Goal: Find specific page/section: Find specific page/section

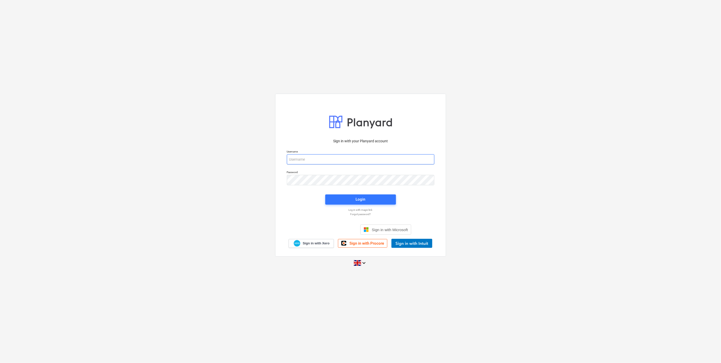
click at [360, 164] on div "Username" at bounding box center [361, 157] width 154 height 21
click at [352, 161] on input "email" at bounding box center [361, 159] width 148 height 10
type input "[EMAIL_ADDRESS][DOMAIN_NAME]"
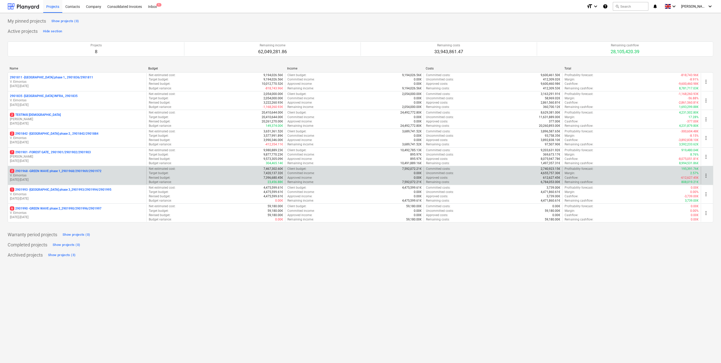
click at [107, 173] on p "V. Eimontas" at bounding box center [77, 175] width 135 height 4
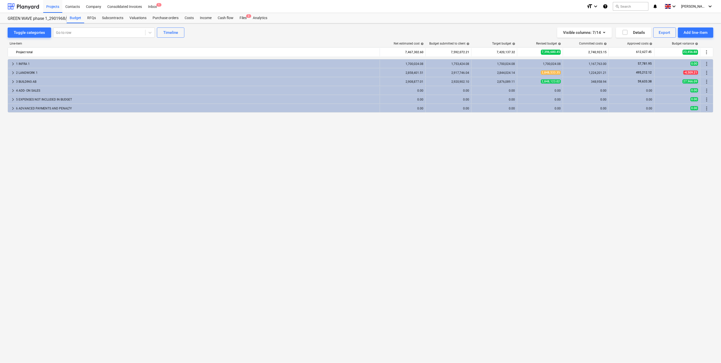
drag, startPoint x: 291, startPoint y: 148, endPoint x: 235, endPoint y: 21, distance: 138.2
click at [291, 148] on div "keyboard_arrow_right 1 INFRA 1 1,700,024.08 1,753,424.08 1,700,024.08 1,700,024…" at bounding box center [361, 200] width 706 height 283
click at [172, 130] on div "keyboard_arrow_right 1 INFRA 1 1,700,024.08 1,753,424.08 1,700,024.08 1,700,024…" at bounding box center [361, 200] width 706 height 283
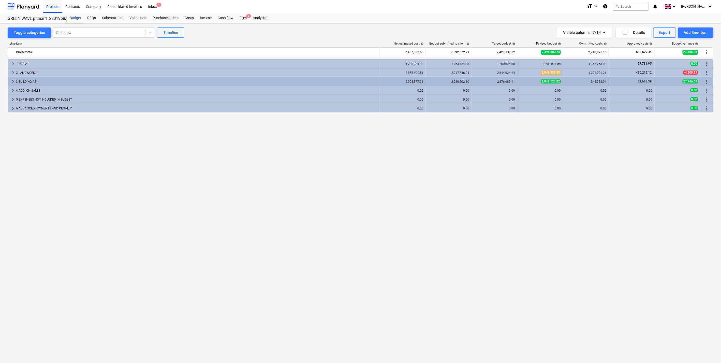
click at [13, 81] on span "keyboard_arrow_right" at bounding box center [13, 82] width 6 height 6
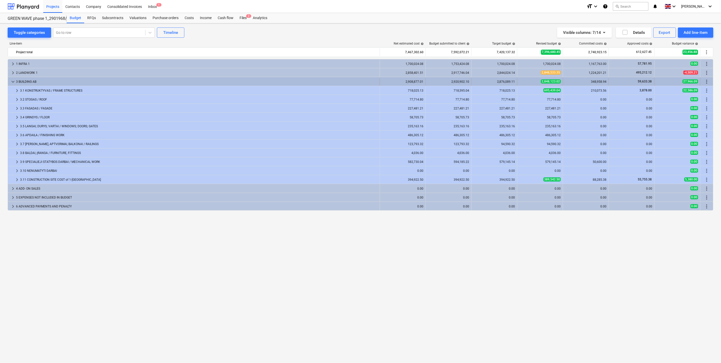
click at [11, 83] on span "keyboard_arrow_down" at bounding box center [13, 82] width 6 height 6
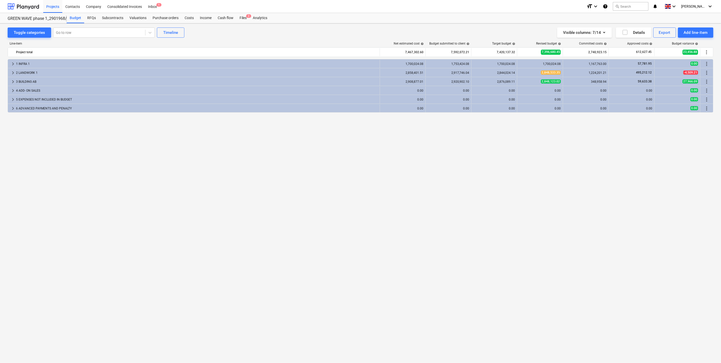
click at [486, 150] on div "keyboard_arrow_right 1 INFRA 1 1,700,024.08 1,753,424.08 1,700,024.08 1,700,024…" at bounding box center [361, 200] width 706 height 283
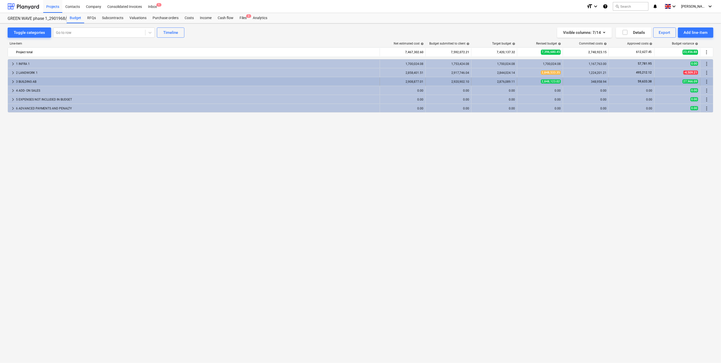
click at [11, 80] on span "keyboard_arrow_right" at bounding box center [13, 82] width 6 height 6
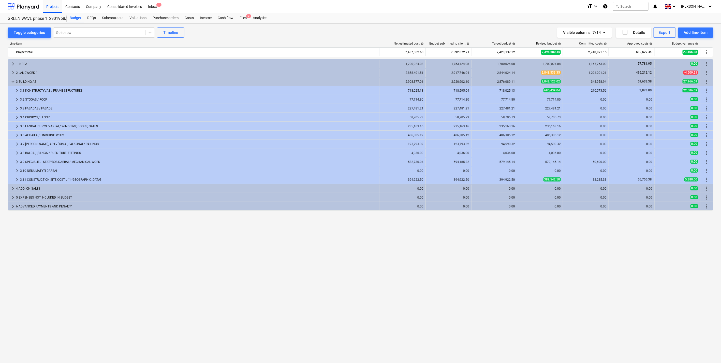
click at [11, 80] on span "keyboard_arrow_down" at bounding box center [13, 82] width 6 height 6
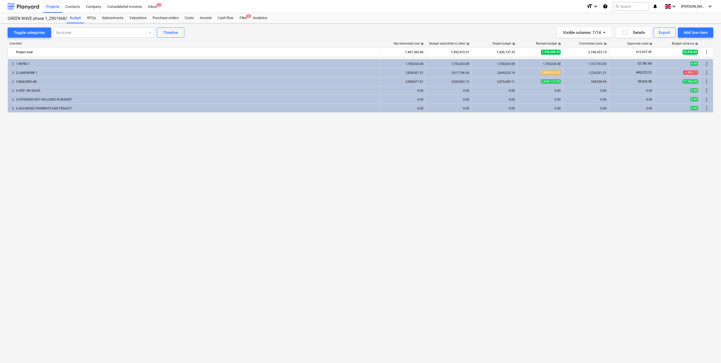
click at [56, 163] on div "keyboard_arrow_right 1 INFRA 1 1,700,024.08 1,753,424.08 1,700,024.08 1,700,024…" at bounding box center [361, 200] width 706 height 283
click at [237, 152] on div "keyboard_arrow_right 1 INFRA 1 1,700,024.08 1,753,424.08 1,700,024.08 1,700,024…" at bounding box center [361, 200] width 706 height 283
click at [112, 130] on div "keyboard_arrow_right 1 INFRA 1 1,700,024.08 1,753,424.08 1,700,024.08 1,700,024…" at bounding box center [361, 200] width 706 height 283
